Goal: Task Accomplishment & Management: Manage account settings

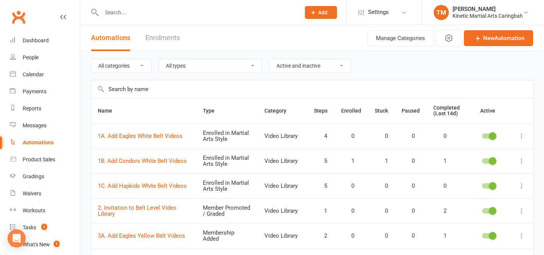
select select "100"
click at [372, 15] on span "Settings" at bounding box center [378, 12] width 21 height 17
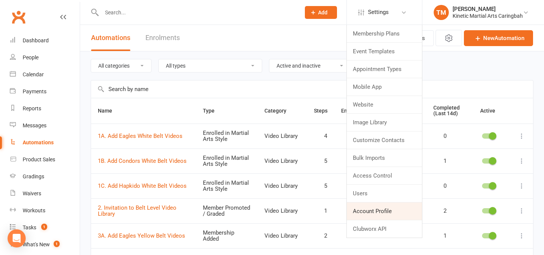
click at [372, 212] on link "Account Profile" at bounding box center [384, 211] width 75 height 17
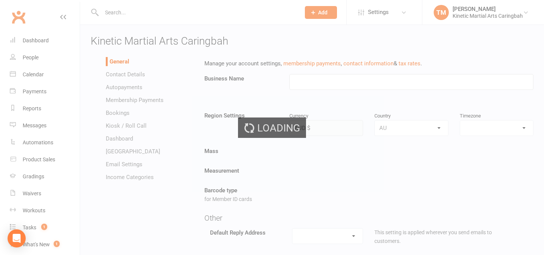
type input "Kinetic Martial Arts Caringbah"
select select "[GEOGRAPHIC_DATA]/[GEOGRAPHIC_DATA]"
select select "[EMAIL_ADDRESS][DOMAIN_NAME]"
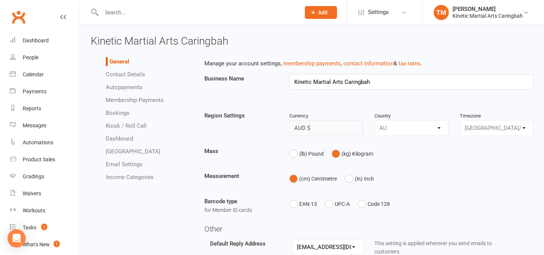
click at [127, 165] on link "Email Settings" at bounding box center [124, 164] width 37 height 7
select select "other"
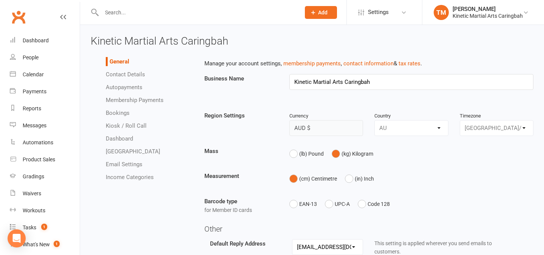
select select "other"
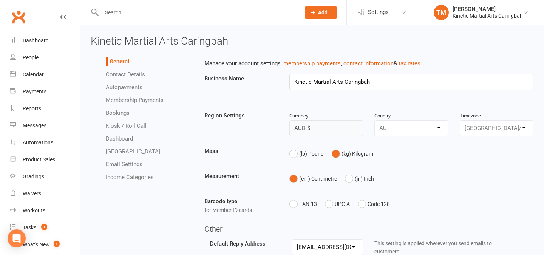
select select "other"
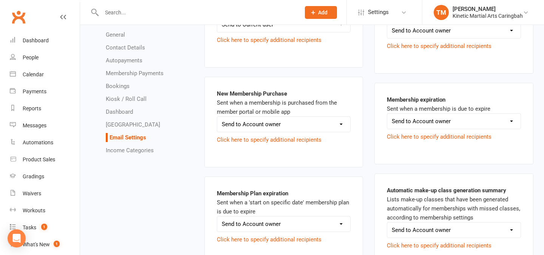
scroll to position [875, 0]
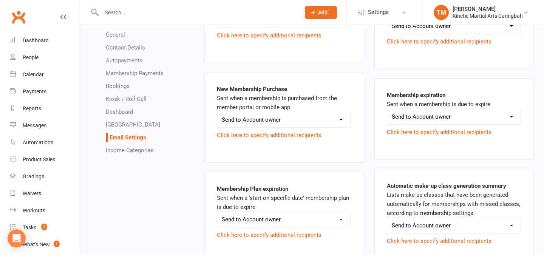
click at [268, 118] on select "Send to Account owner Send to Other recipient(s) Do not send this email" at bounding box center [283, 119] width 133 height 15
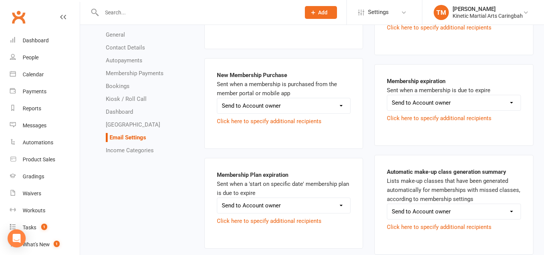
scroll to position [892, 0]
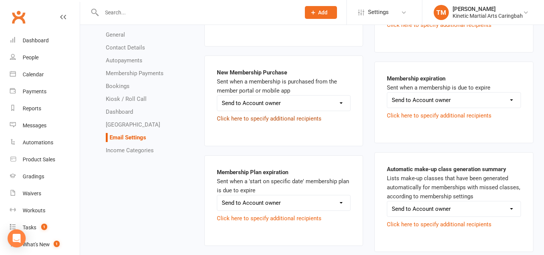
click at [286, 119] on button "Click here to specify additional recipients" at bounding box center [269, 118] width 105 height 9
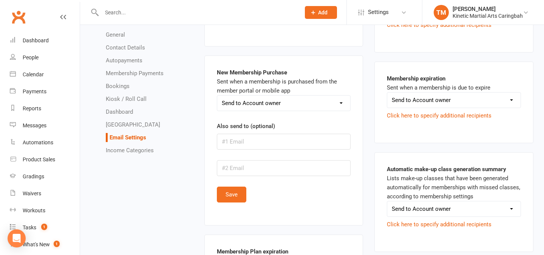
click at [344, 98] on select "Send to Account owner Send to Other recipient(s) Do not send this email" at bounding box center [283, 103] width 133 height 15
select select "other"
click at [217, 96] on select "Send to Account owner Send to Other recipient(s) Do not send this email" at bounding box center [283, 103] width 133 height 15
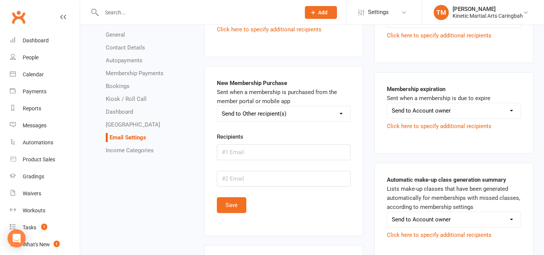
scroll to position [902, 0]
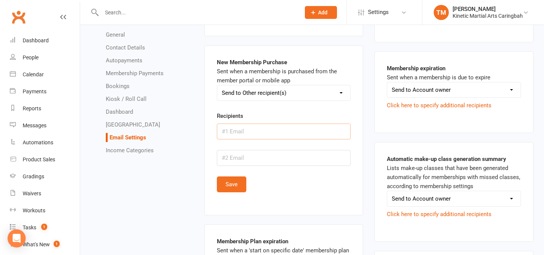
click at [270, 137] on input "text" at bounding box center [284, 132] width 134 height 16
type input "[EMAIL_ADDRESS][DOMAIN_NAME]"
click at [236, 186] on button "Save" at bounding box center [231, 185] width 29 height 16
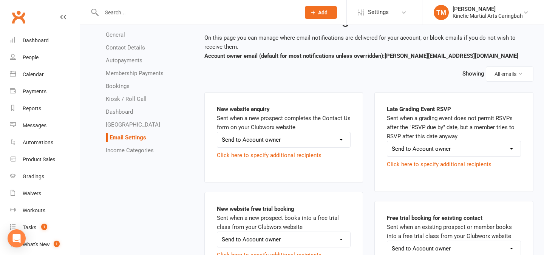
scroll to position [0, 0]
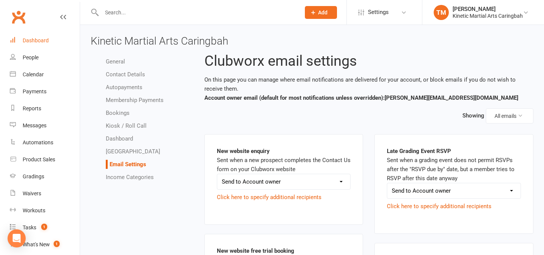
click at [40, 39] on div "Dashboard" at bounding box center [36, 40] width 26 height 6
